Goal: Entertainment & Leisure: Consume media (video, audio)

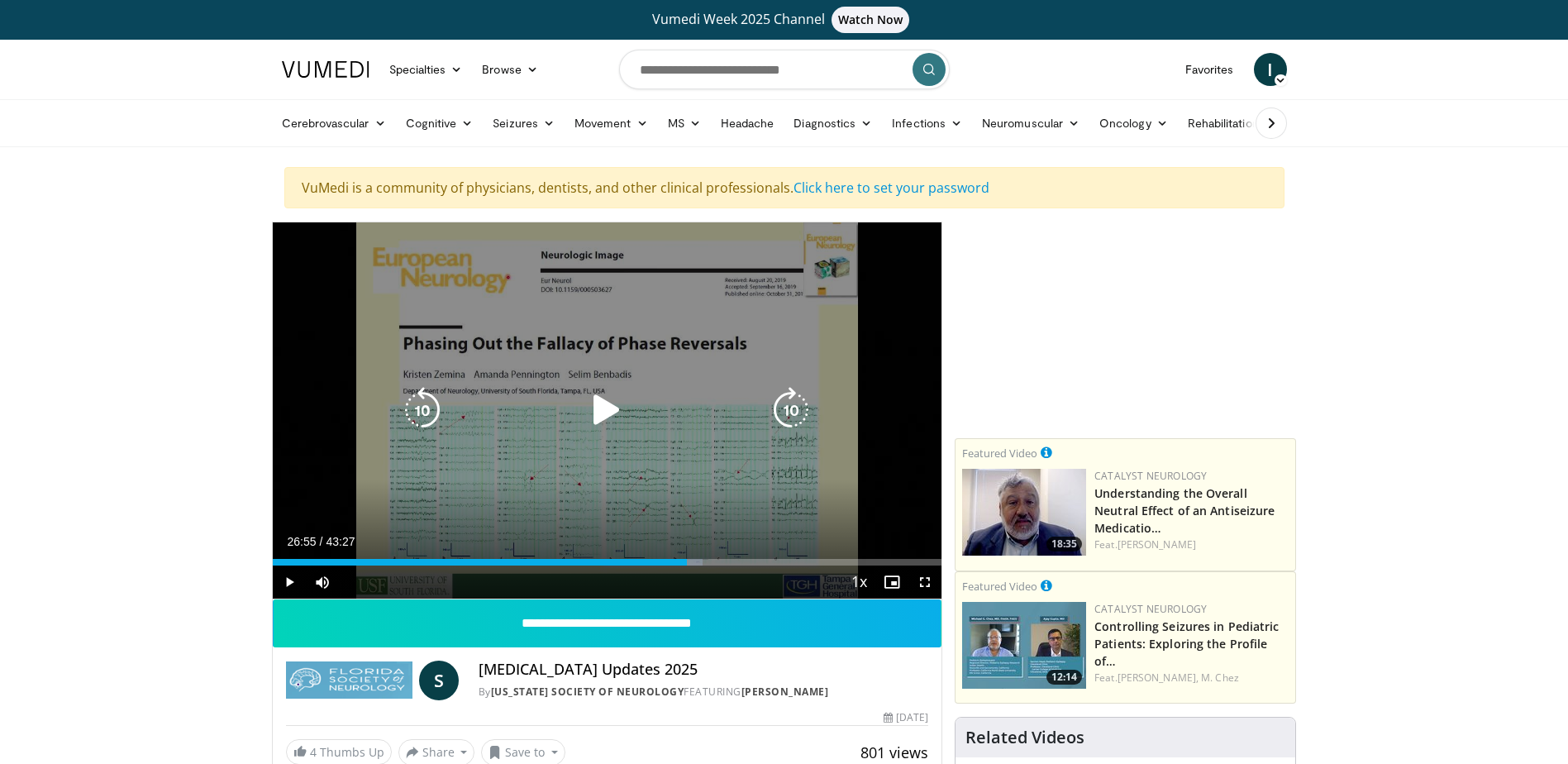
click at [598, 398] on icon "Video Player" at bounding box center [607, 410] width 46 height 46
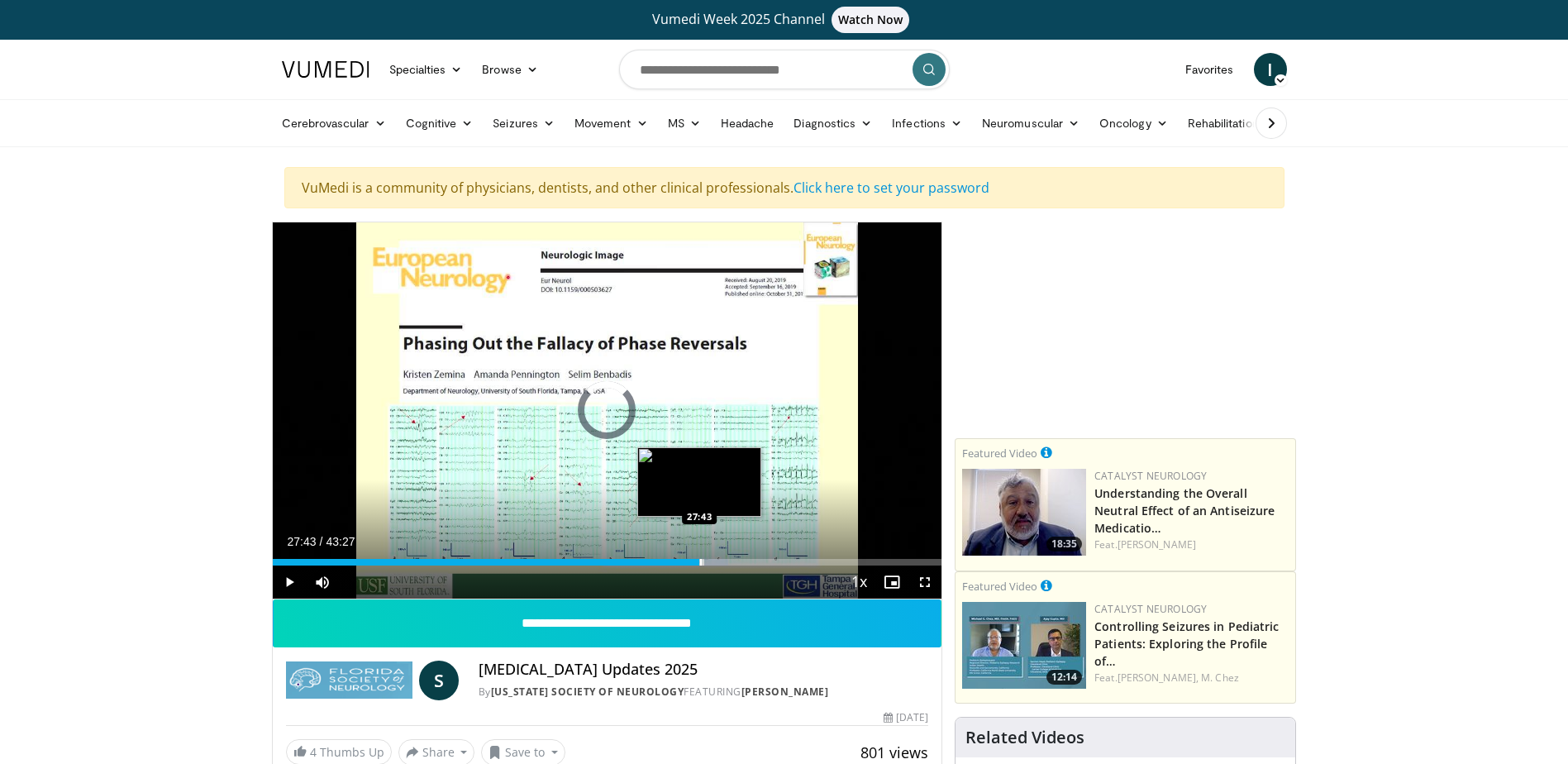
click at [700, 562] on div "Progress Bar" at bounding box center [701, 562] width 2 height 7
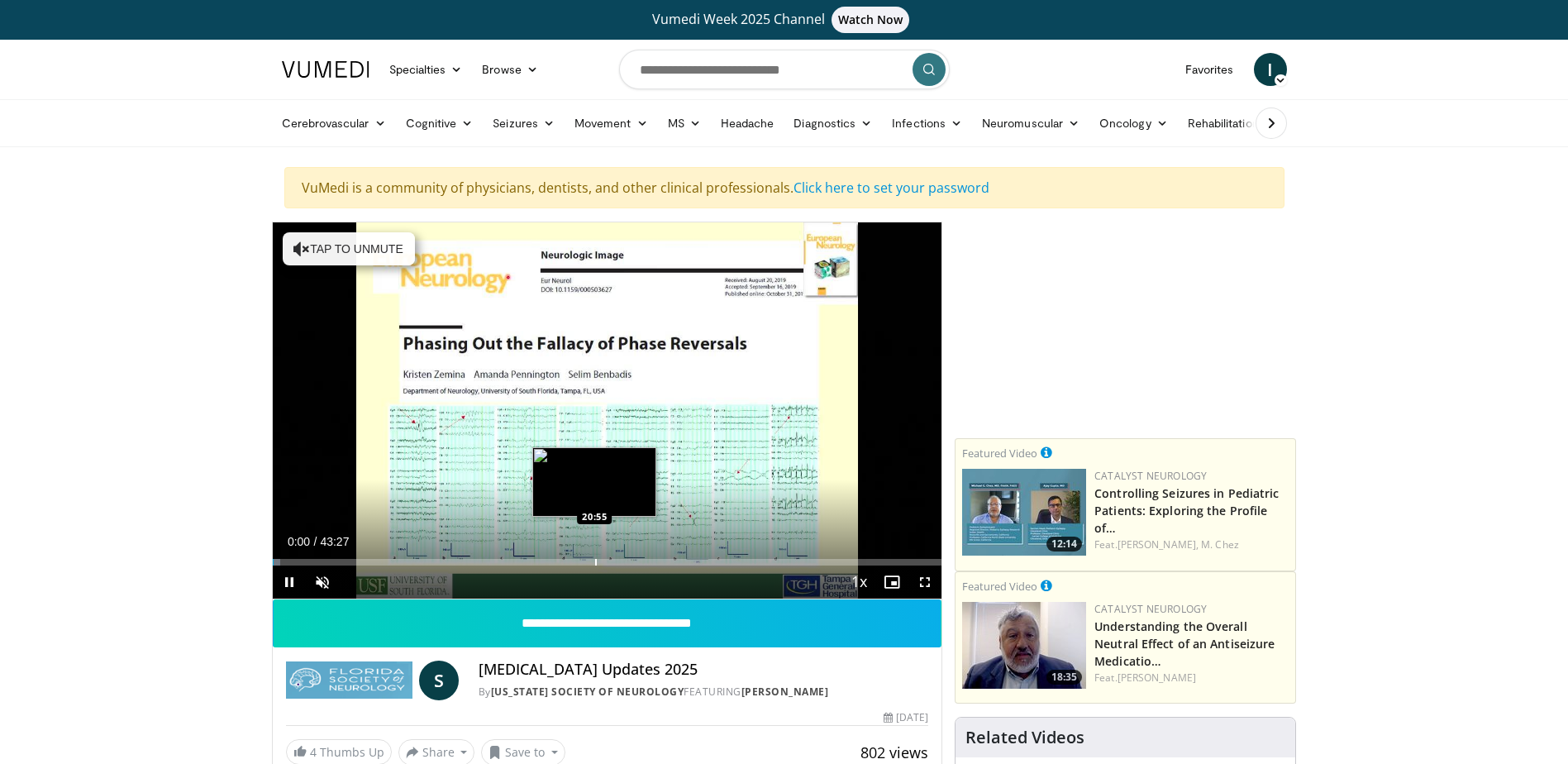
click at [595, 562] on div "Progress Bar" at bounding box center [596, 562] width 2 height 7
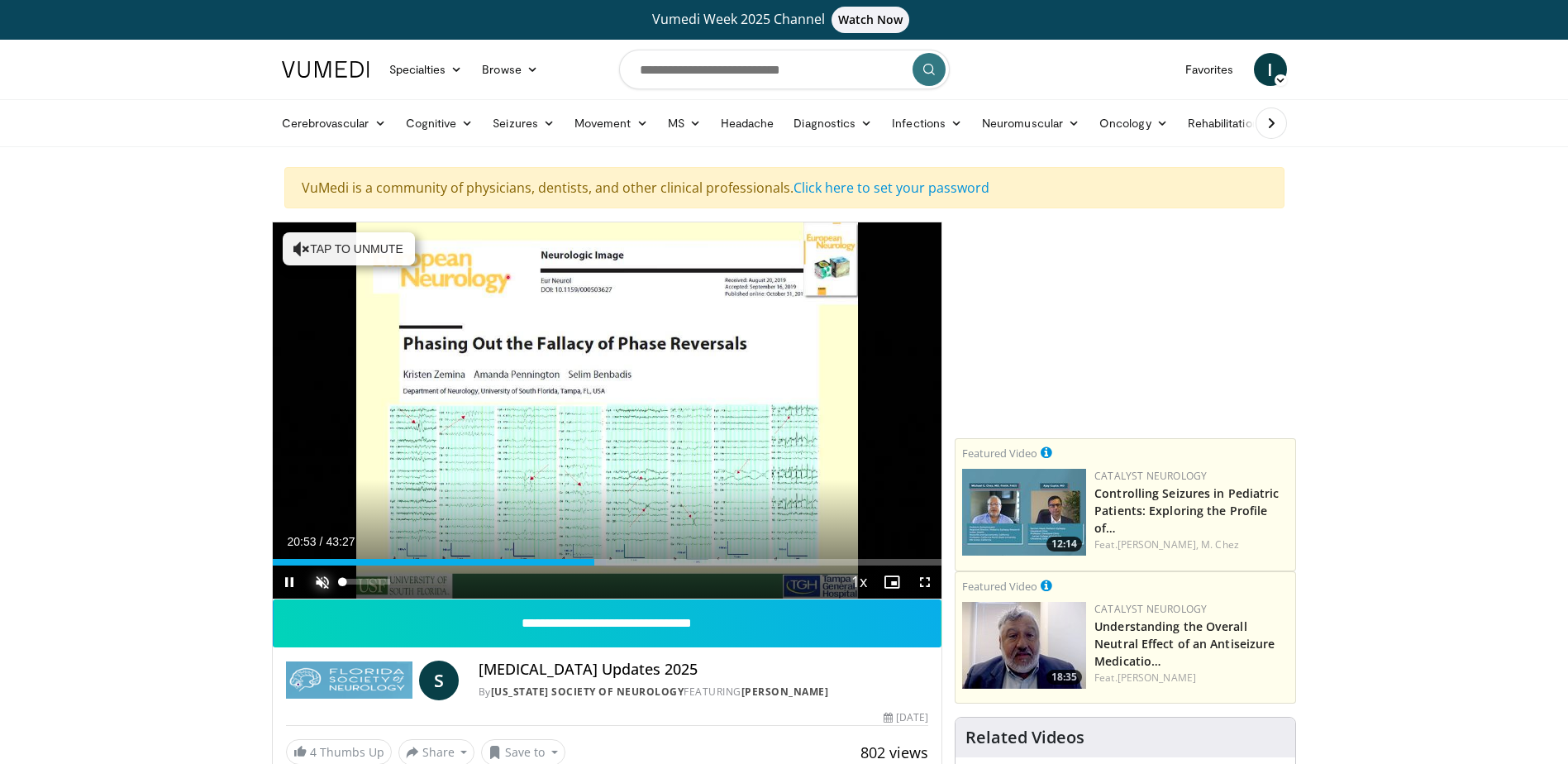
click at [320, 581] on span "Video Player" at bounding box center [322, 582] width 33 height 33
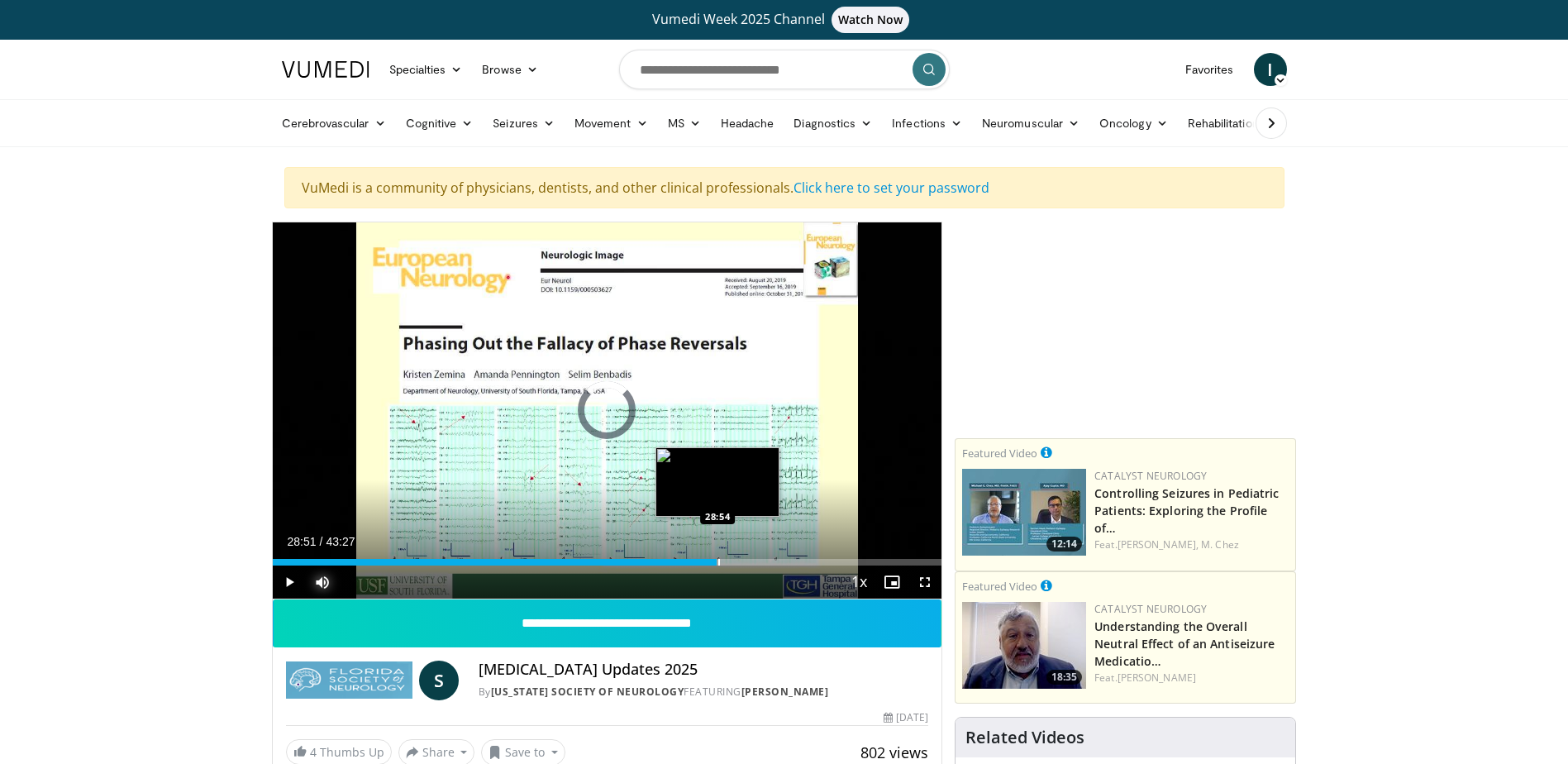
click at [718, 562] on div "Progress Bar" at bounding box center [719, 562] width 2 height 7
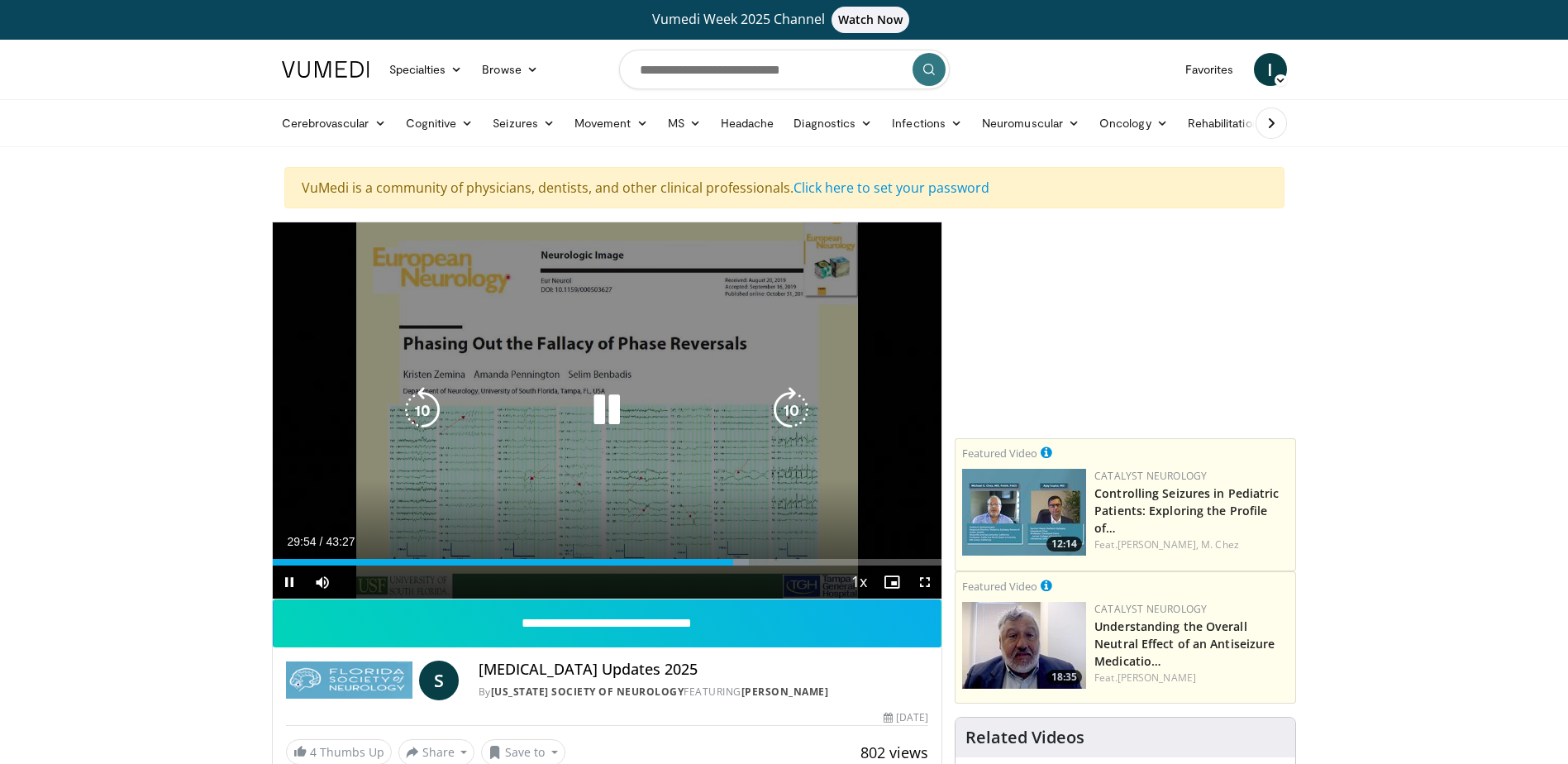
click at [606, 411] on icon "Video Player" at bounding box center [607, 410] width 46 height 46
